Goal: Use online tool/utility: Utilize a website feature to perform a specific function

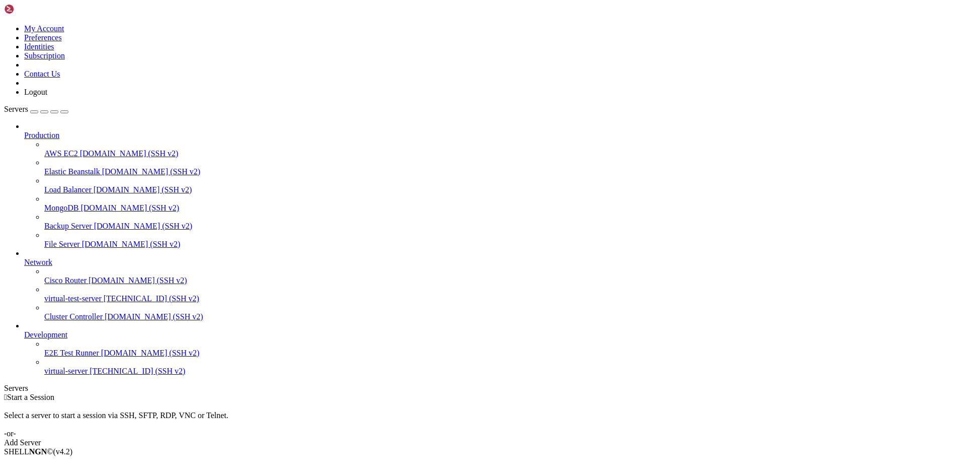
click at [89, 276] on span "[DOMAIN_NAME] (SSH v2)" at bounding box center [138, 280] width 99 height 9
click at [89, 280] on span "[DOMAIN_NAME] (SSH v2)" at bounding box center [138, 280] width 99 height 9
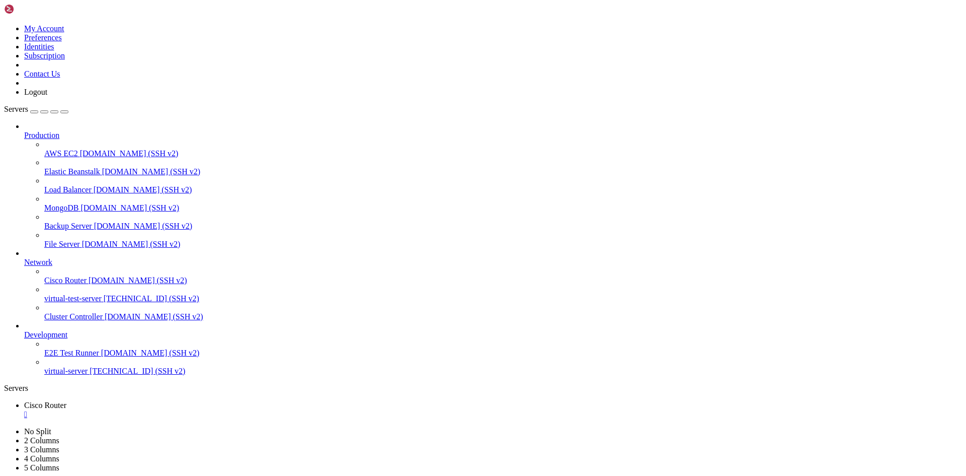
click at [104, 303] on span "[TECHNICAL_ID] (SSH v2)" at bounding box center [152, 298] width 96 height 9
click at [66, 401] on span "Cisco Router" at bounding box center [45, 405] width 42 height 9
click at [283, 428] on div "" at bounding box center [493, 432] width 938 height 9
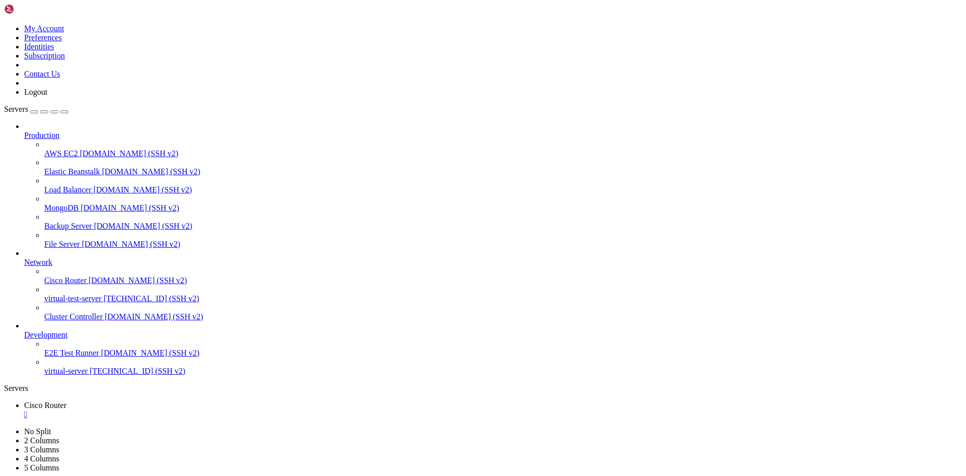
click at [89, 276] on span "[DOMAIN_NAME] (SSH v2)" at bounding box center [138, 280] width 99 height 9
click at [271, 428] on div "" at bounding box center [493, 432] width 938 height 9
drag, startPoint x: 139, startPoint y: 627, endPoint x: 363, endPoint y: 651, distance: 225.3
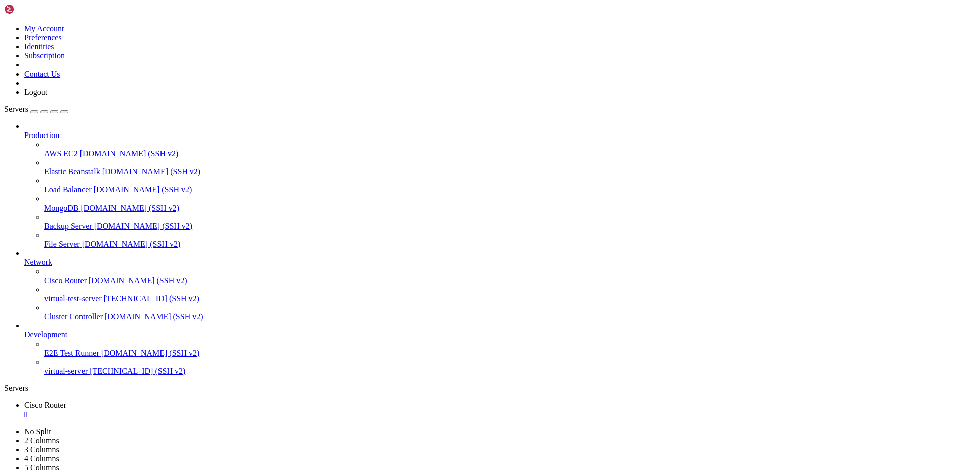
drag, startPoint x: 192, startPoint y: 675, endPoint x: 493, endPoint y: 725, distance: 305.2
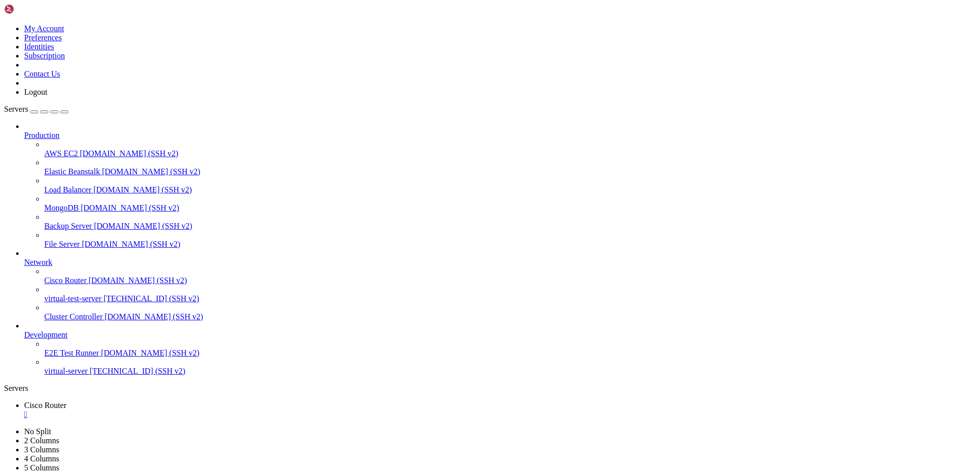
click at [195, 410] on div "" at bounding box center [493, 414] width 938 height 9
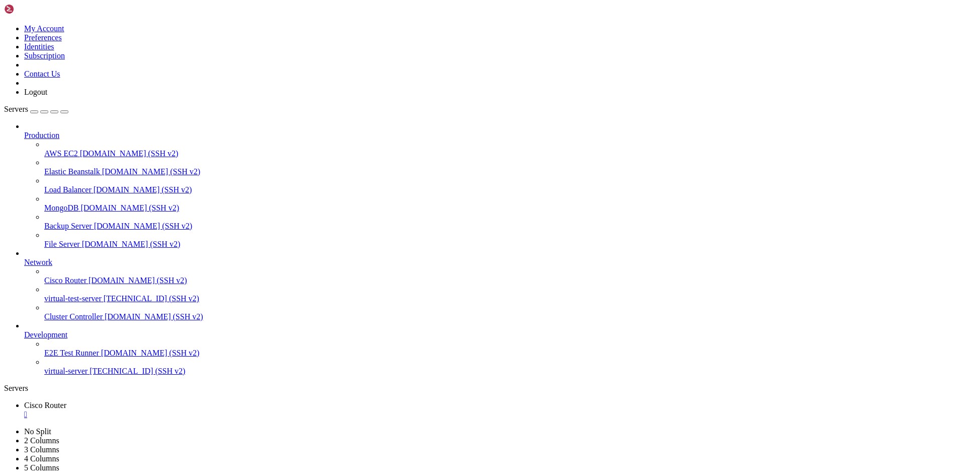
drag, startPoint x: 94, startPoint y: 196, endPoint x: 74, endPoint y: 190, distance: 20.2
click at [74, 221] on div "Backup Server [DOMAIN_NAME] (SSH v2)" at bounding box center [503, 225] width 918 height 9
click at [34, 112] on div "button" at bounding box center [34, 112] width 0 height 0
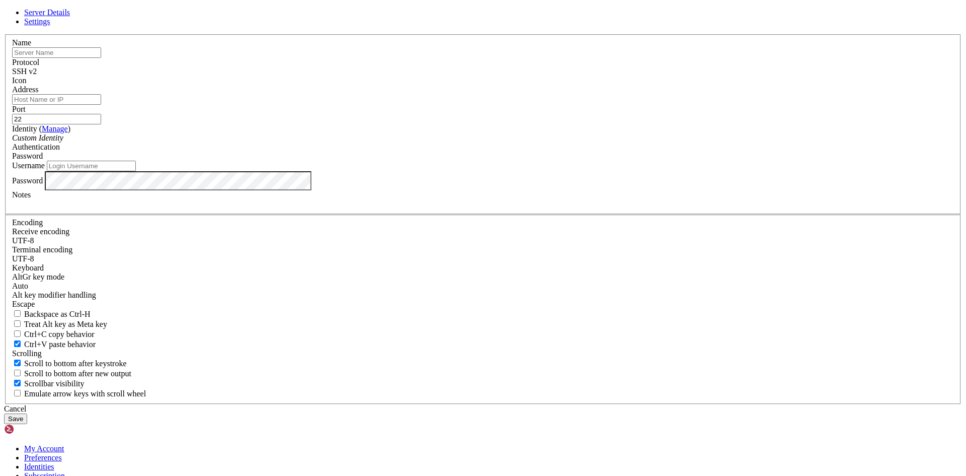
click at [4, 34] on link at bounding box center [4, 34] width 0 height 0
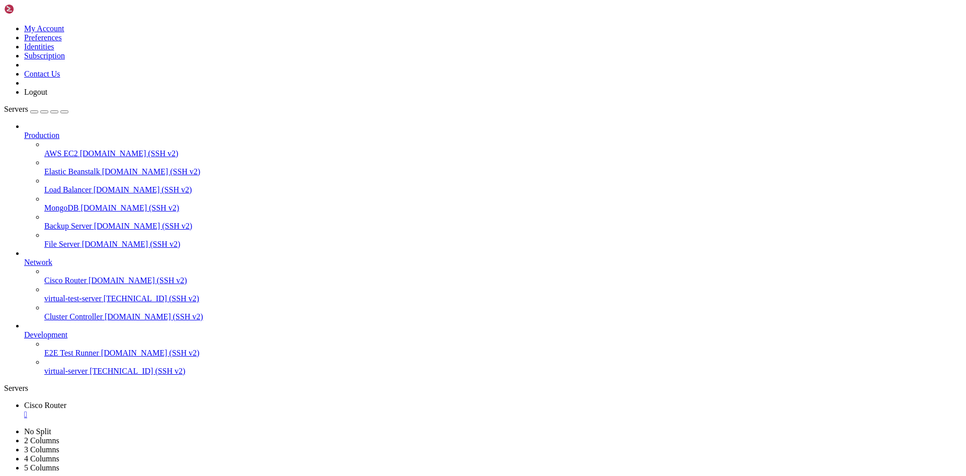
drag, startPoint x: 94, startPoint y: 836, endPoint x: 79, endPoint y: 843, distance: 17.1
click at [89, 317] on span "Cluster Controller" at bounding box center [73, 316] width 58 height 9
click at [283, 428] on div "" at bounding box center [493, 432] width 938 height 9
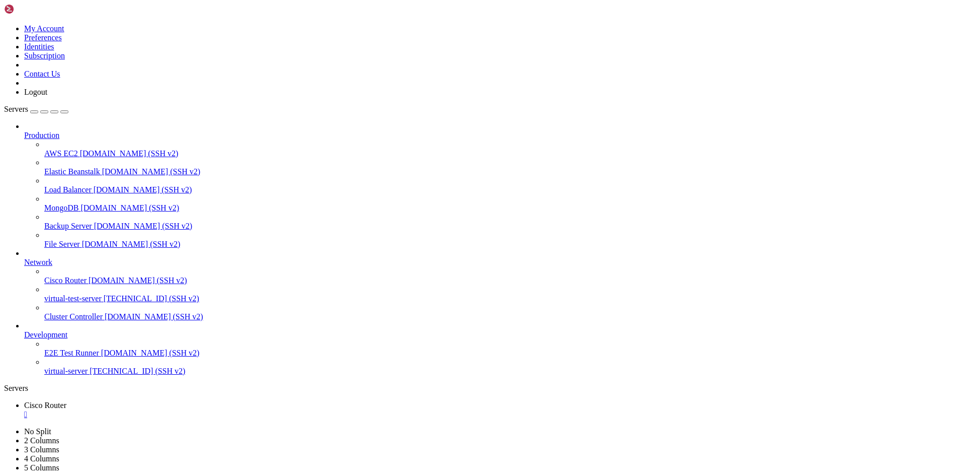
click at [89, 276] on span "[DOMAIN_NAME] (SSH v2)" at bounding box center [138, 280] width 99 height 9
